Goal: Use online tool/utility: Utilize a website feature to perform a specific function

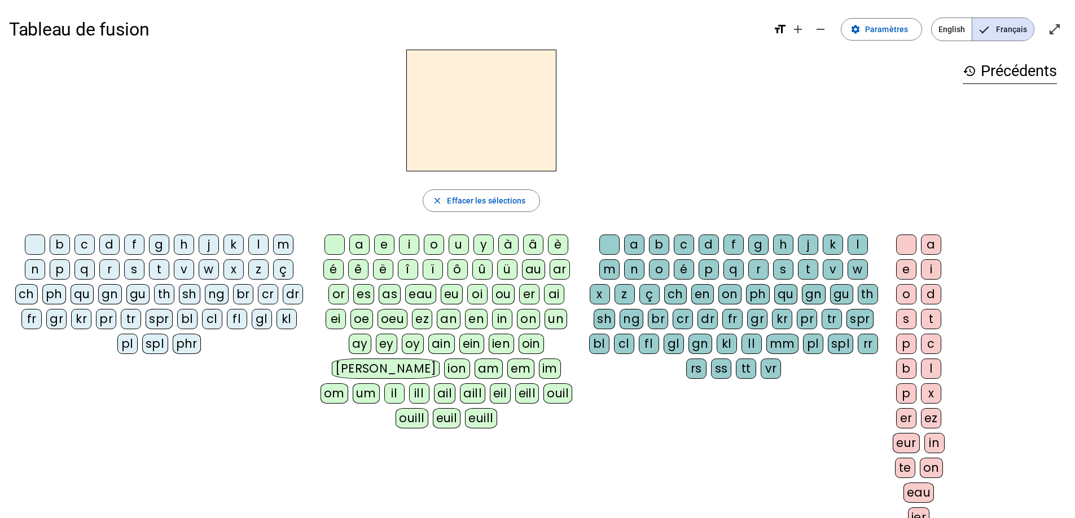
click at [285, 37] on div "m" at bounding box center [283, 245] width 20 height 20
click at [362, 37] on div "a" at bounding box center [359, 245] width 20 height 20
click at [188, 37] on div "v" at bounding box center [184, 270] width 20 height 20
click at [161, 37] on div "t" at bounding box center [159, 270] width 20 height 20
click at [258, 37] on div "l" at bounding box center [258, 245] width 20 height 20
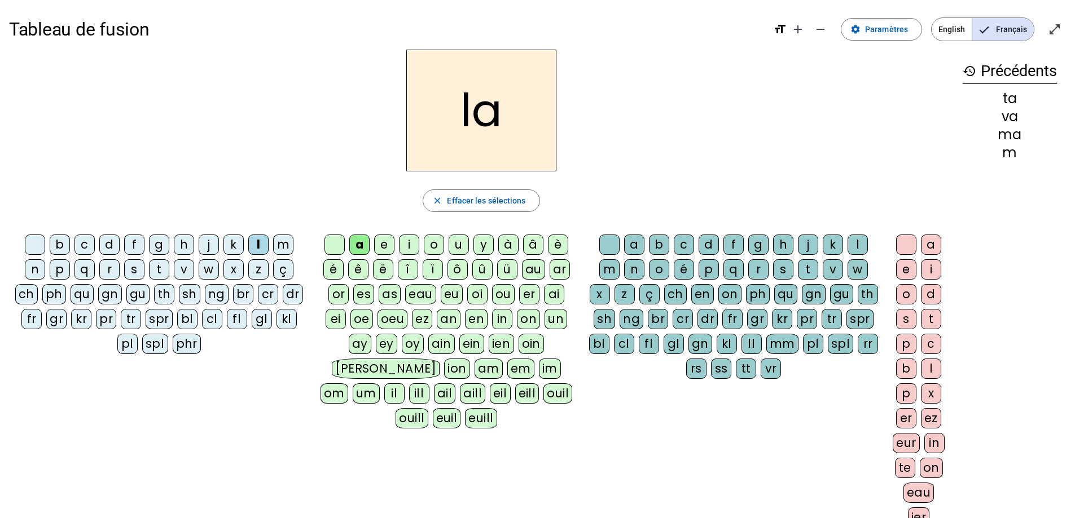
click at [383, 37] on div "e" at bounding box center [384, 245] width 20 height 20
click at [210, 37] on div "j" at bounding box center [209, 245] width 20 height 20
click at [36, 37] on div "n" at bounding box center [35, 270] width 20 height 20
click at [111, 37] on div "d" at bounding box center [109, 245] width 20 height 20
click at [419, 37] on div "u" at bounding box center [459, 245] width 20 height 20
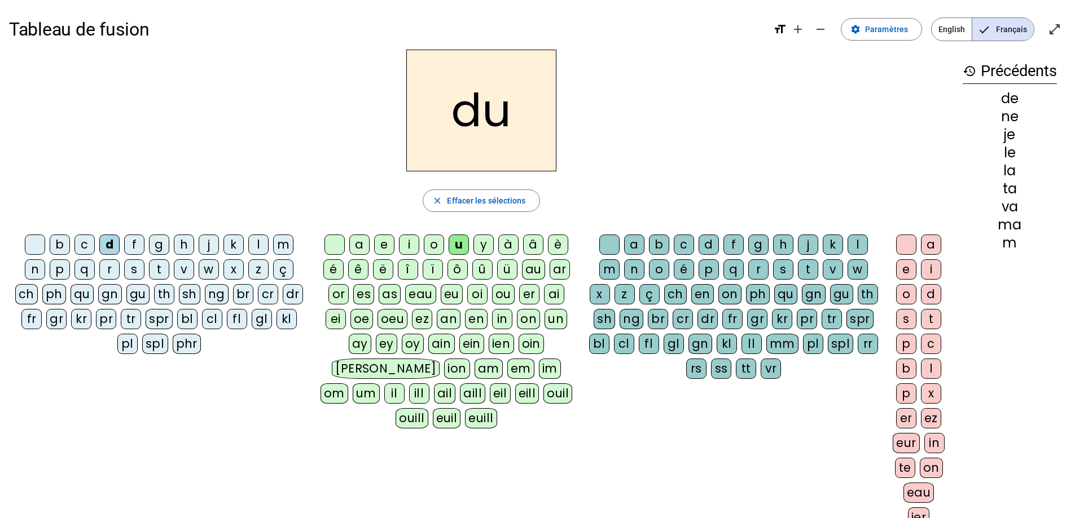
click at [163, 37] on div "t" at bounding box center [159, 270] width 20 height 20
click at [61, 37] on div "b" at bounding box center [60, 245] width 20 height 20
click at [419, 37] on div "s" at bounding box center [783, 270] width 20 height 20
